Goal: Task Accomplishment & Management: Use online tool/utility

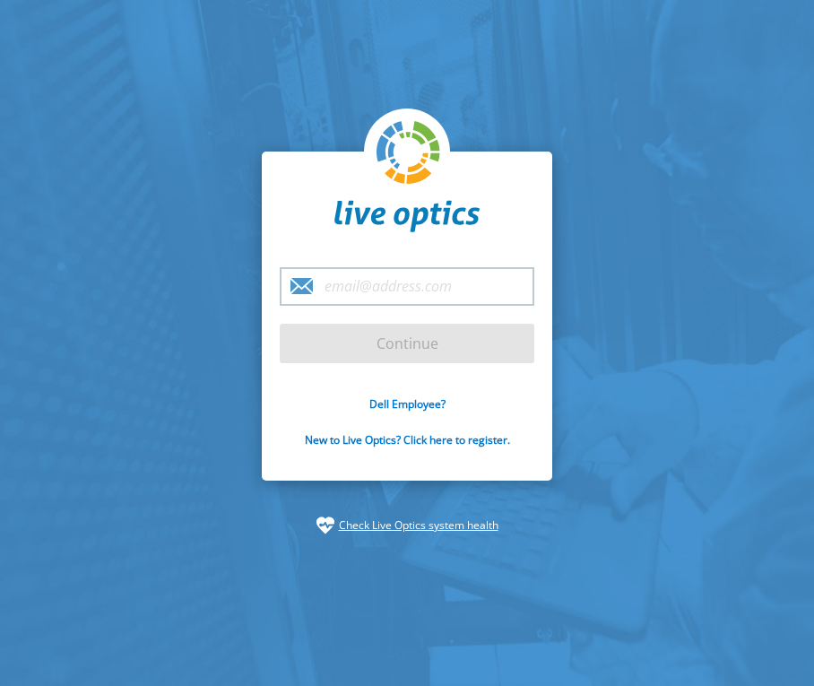
click at [386, 288] on input "email" at bounding box center [407, 286] width 255 height 39
click at [449, 299] on input "email" at bounding box center [407, 286] width 255 height 39
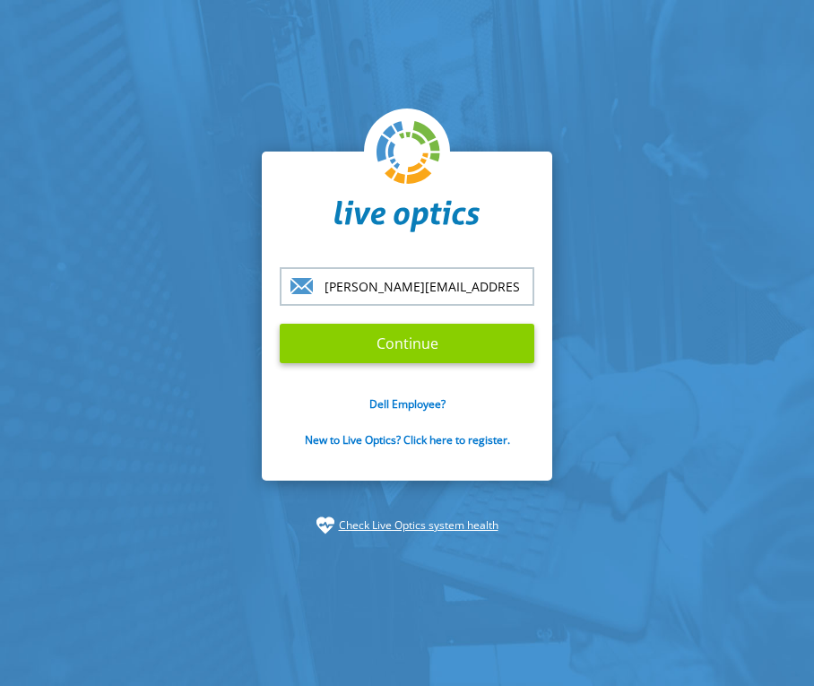
type input "[PERSON_NAME][EMAIL_ADDRESS][PERSON_NAME][DOMAIN_NAME]"
click at [435, 330] on input "Continue" at bounding box center [407, 343] width 255 height 39
click at [429, 337] on input "Continue" at bounding box center [407, 343] width 255 height 39
click at [477, 350] on input "Continue" at bounding box center [407, 343] width 255 height 39
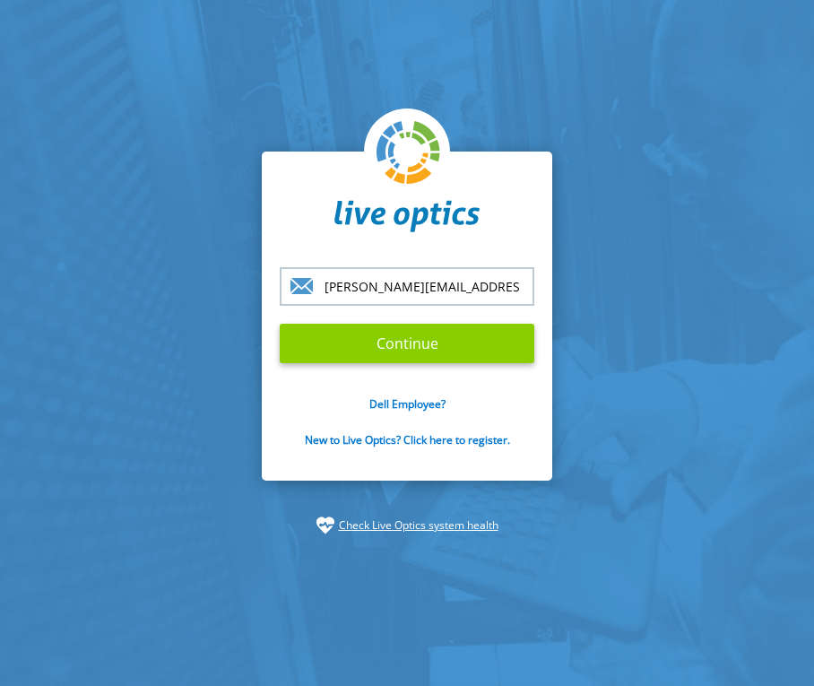
click at [477, 350] on input "Continue" at bounding box center [407, 343] width 255 height 39
click at [351, 334] on input "Continue" at bounding box center [407, 343] width 255 height 39
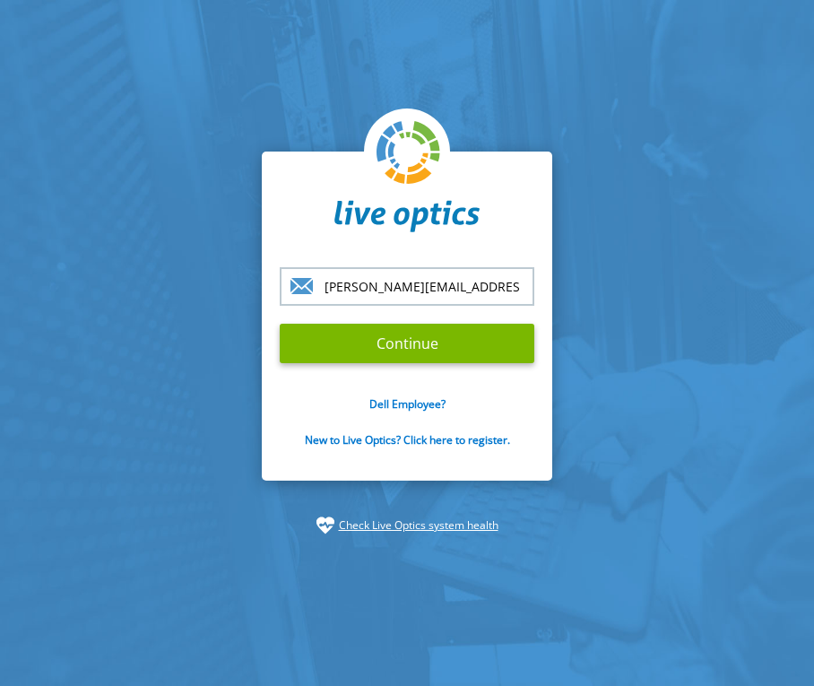
click at [520, 295] on input "[PERSON_NAME][EMAIL_ADDRESS][PERSON_NAME][DOMAIN_NAME]" at bounding box center [407, 286] width 255 height 39
click at [280, 324] on input "Continue" at bounding box center [407, 343] width 255 height 39
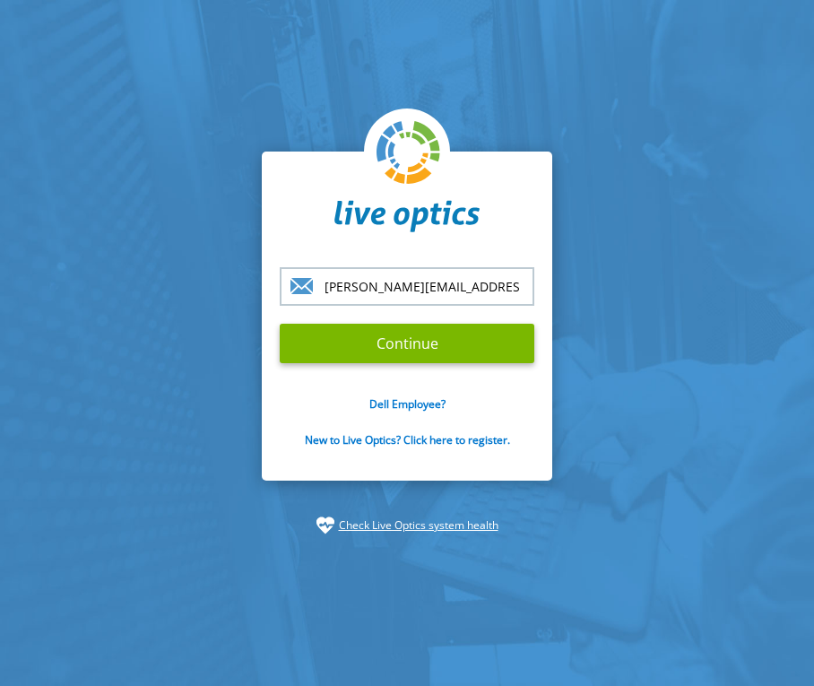
click at [280, 324] on input "Continue" at bounding box center [407, 343] width 255 height 39
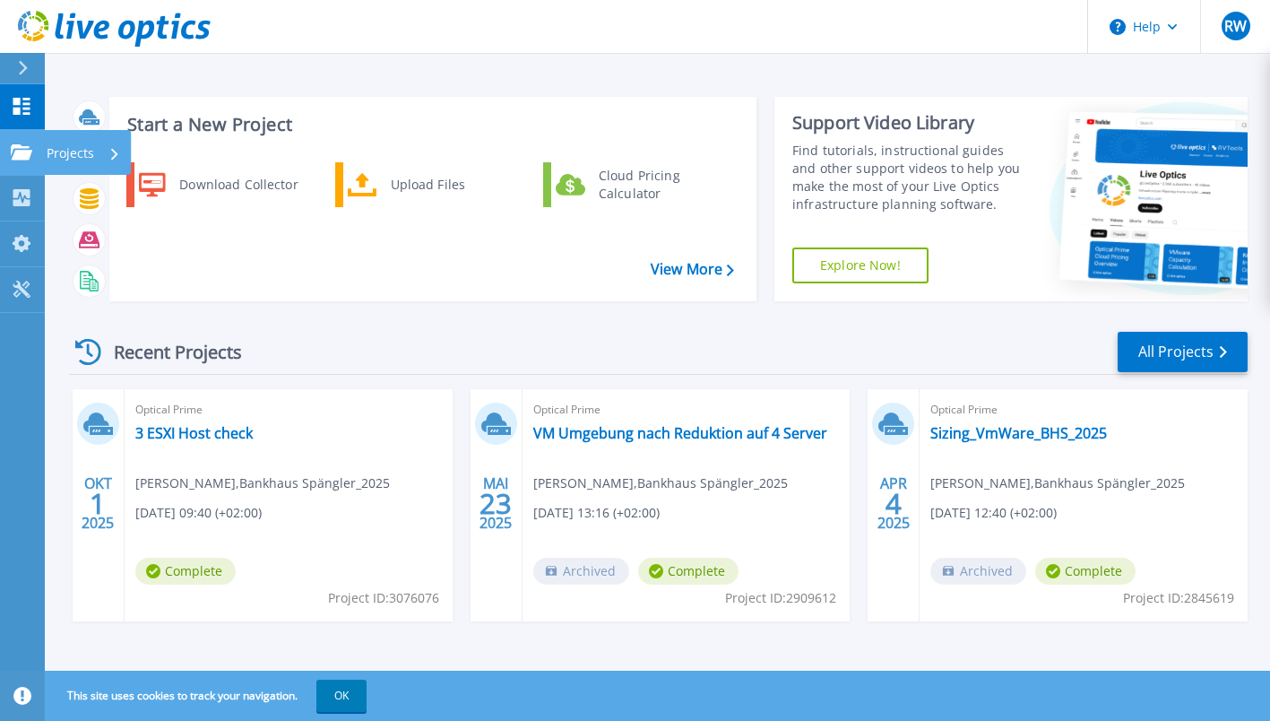
click at [14, 152] on icon at bounding box center [22, 151] width 22 height 15
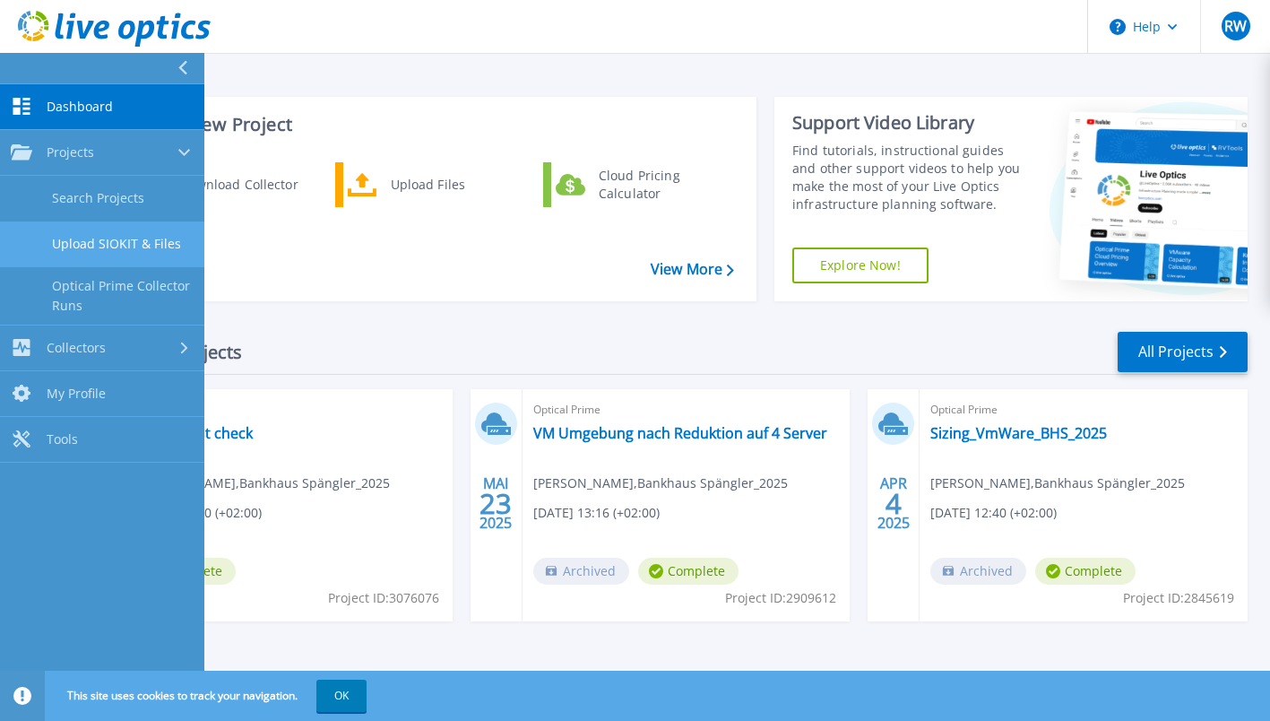
click at [70, 249] on link "Upload SIOKIT & Files" at bounding box center [102, 244] width 204 height 46
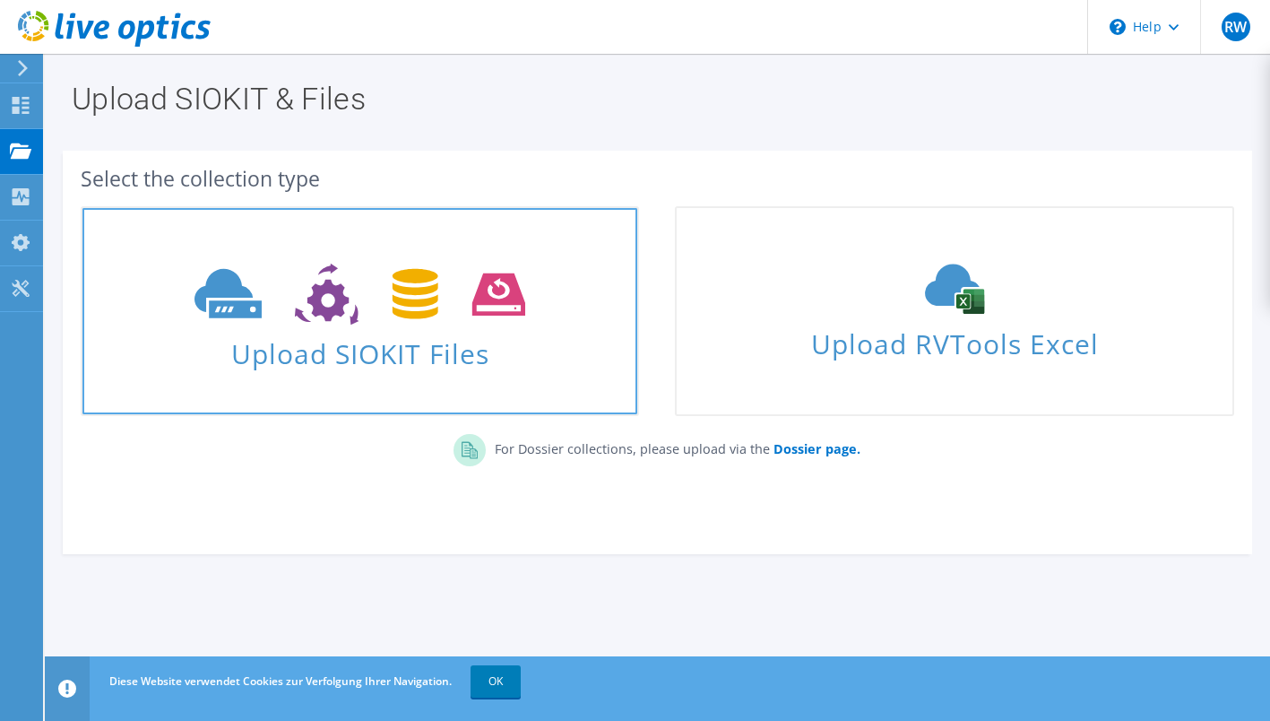
click at [535, 299] on span at bounding box center [359, 292] width 555 height 75
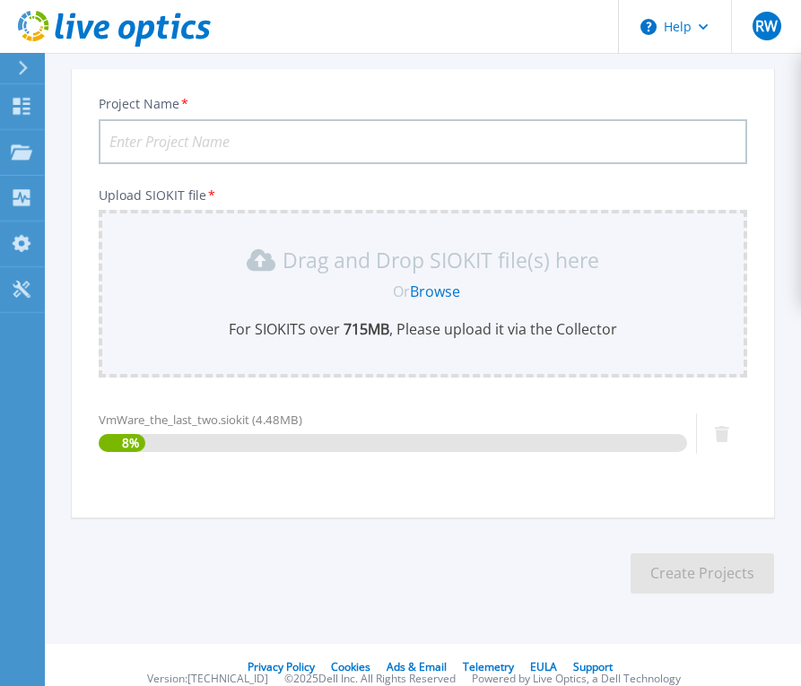
scroll to position [133, 0]
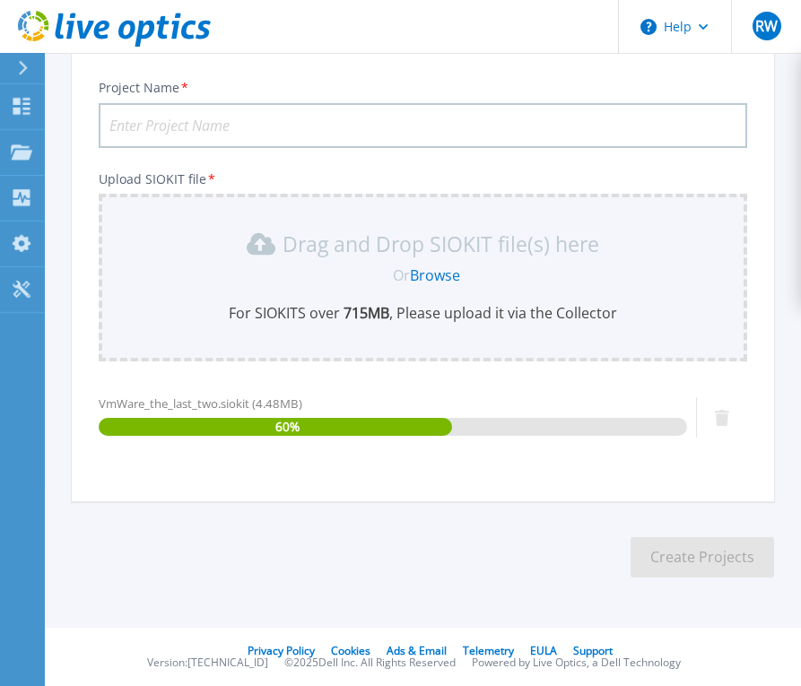
click at [255, 122] on input "Project Name *" at bounding box center [423, 125] width 648 height 45
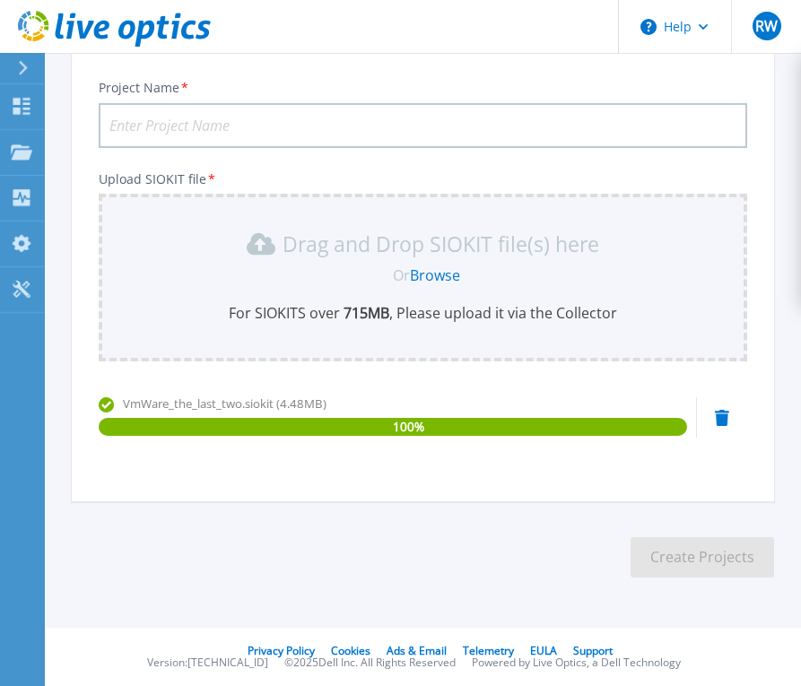
click at [255, 122] on input "Project Name *" at bounding box center [423, 125] width 648 height 45
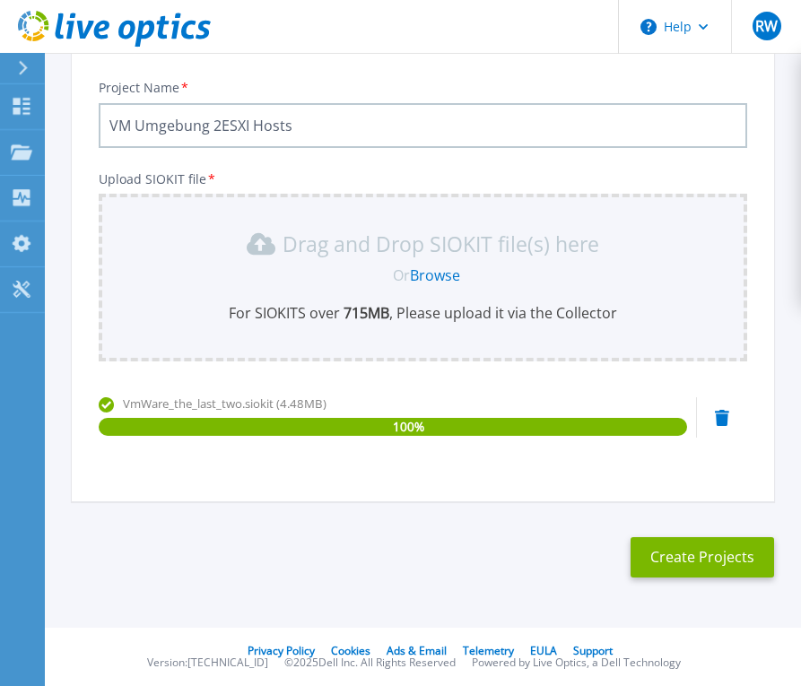
click at [223, 126] on input "VM Umgebung 2ESXI Hosts" at bounding box center [423, 125] width 648 height 45
type input "VM Umgebung 2 ESXI Hosts"
click at [666, 548] on button "Create Projects" at bounding box center [701, 557] width 143 height 40
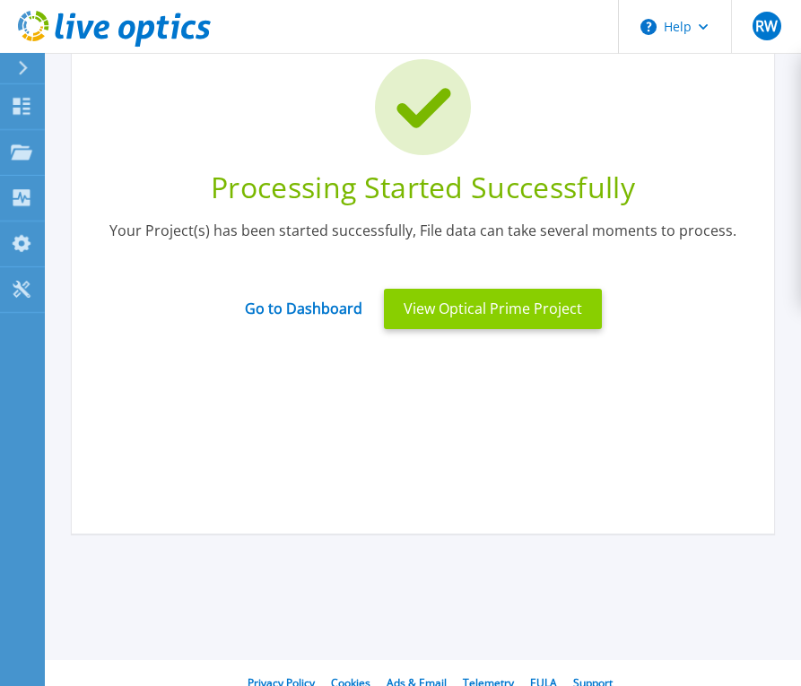
click at [402, 322] on button "View Optical Prime Project" at bounding box center [493, 309] width 218 height 40
